Goal: Navigation & Orientation: Understand site structure

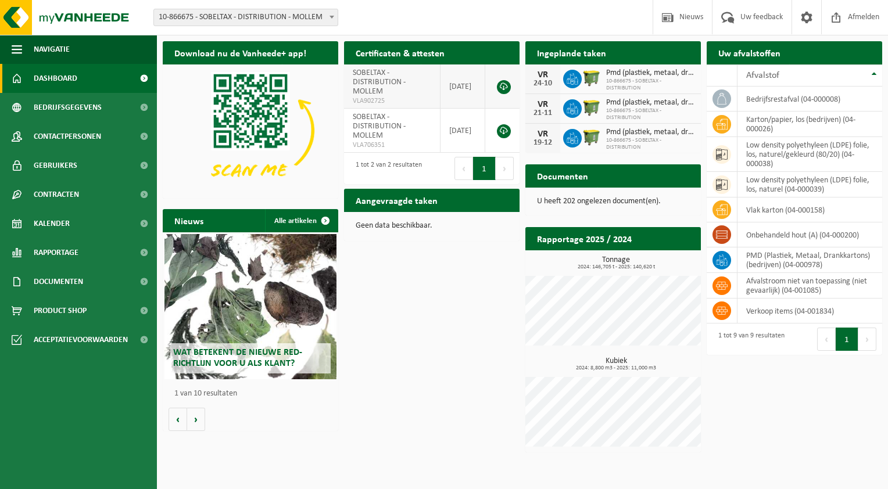
click at [503, 89] on link at bounding box center [504, 87] width 14 height 14
click at [502, 134] on link at bounding box center [504, 131] width 14 height 14
click at [144, 77] on span at bounding box center [144, 78] width 26 height 29
click at [873, 73] on th "Afvalstof" at bounding box center [809, 75] width 145 height 22
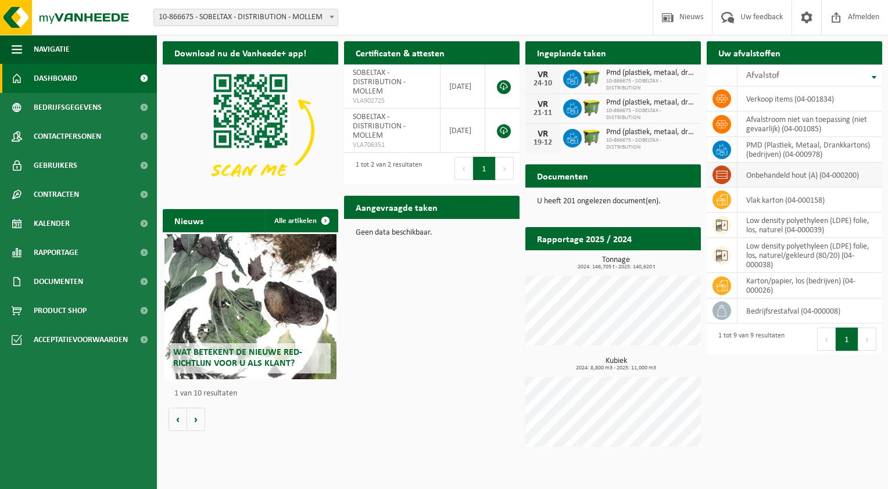
click at [720, 175] on icon at bounding box center [722, 175] width 12 height 12
click at [751, 173] on td "onbehandeld hout (A) (04-000200)" at bounding box center [809, 175] width 145 height 25
click at [511, 356] on div "Download nu de Vanheede+ app! Verberg Certificaten & attesten Bekijk uw certifi…" at bounding box center [522, 246] width 725 height 423
click at [103, 115] on link "Bedrijfsgegevens" at bounding box center [78, 107] width 157 height 29
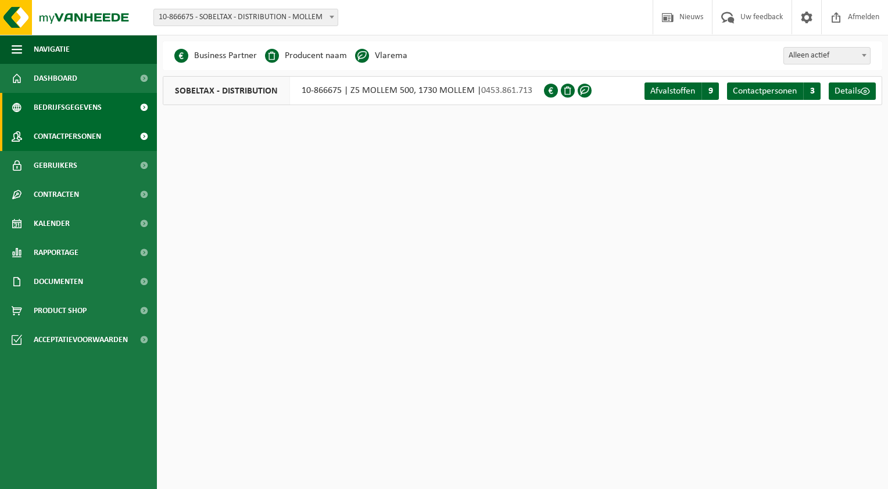
click at [95, 130] on span "Contactpersonen" at bounding box center [67, 136] width 67 height 29
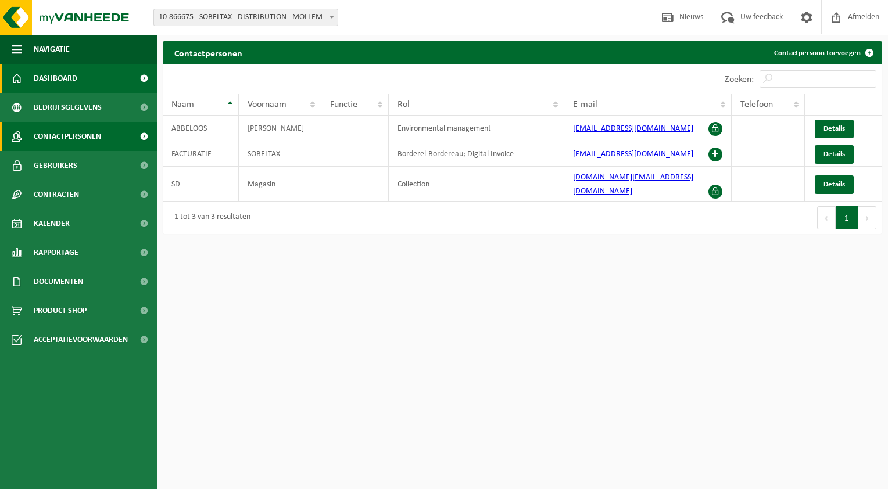
click at [101, 77] on link "Dashboard" at bounding box center [78, 78] width 157 height 29
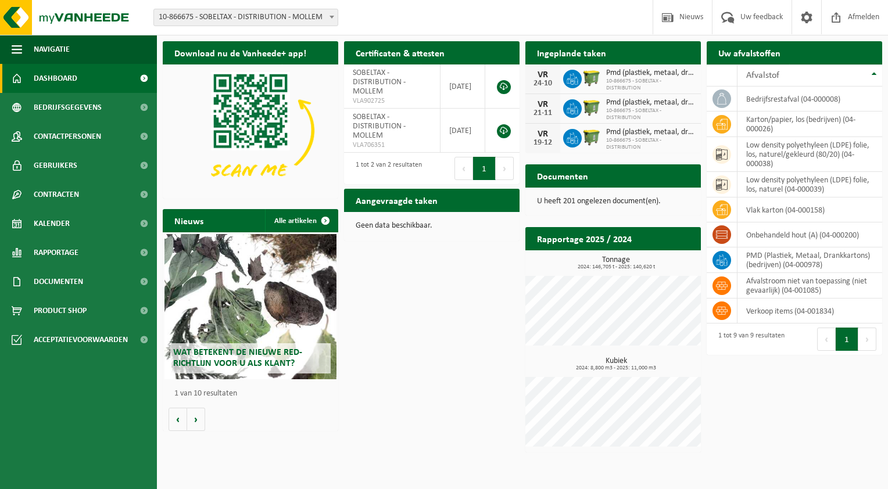
click at [418, 201] on h2 "Aangevraagde taken" at bounding box center [396, 200] width 105 height 23
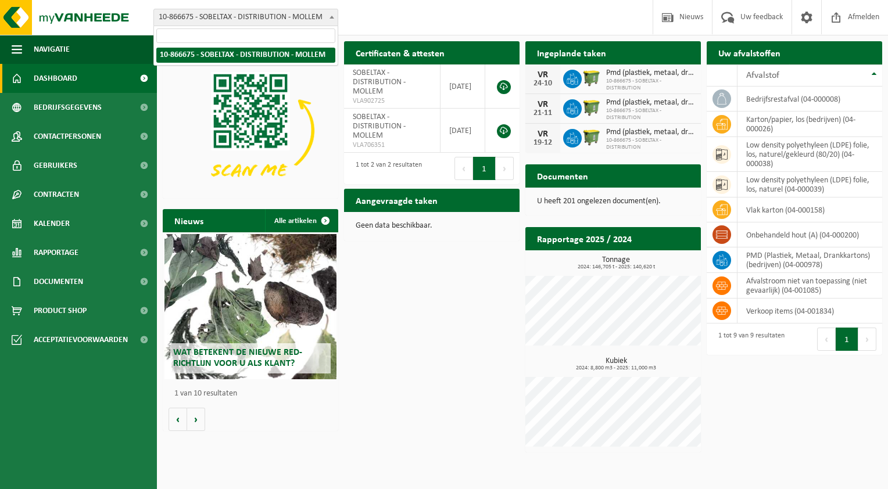
click at [330, 13] on span at bounding box center [332, 16] width 12 height 15
